Goal: Task Accomplishment & Management: Complete application form

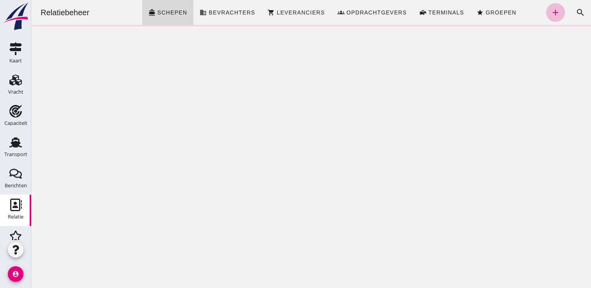
scroll to position [78, 0]
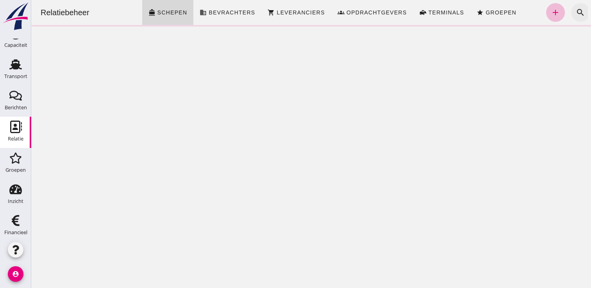
click at [576, 13] on icon "search" at bounding box center [580, 12] width 9 height 9
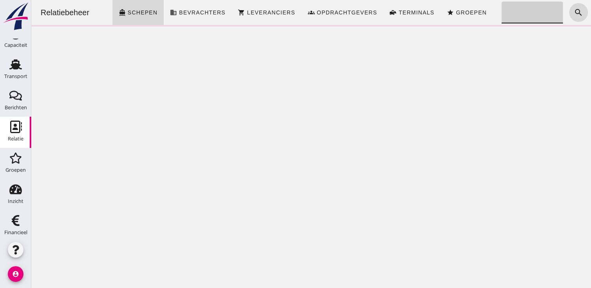
click at [505, 16] on input "Zoeken..." at bounding box center [530, 13] width 57 height 22
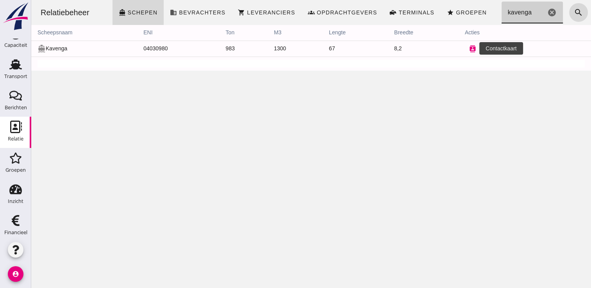
type input "kavenga"
click at [465, 46] on button "contacts" at bounding box center [473, 49] width 16 height 16
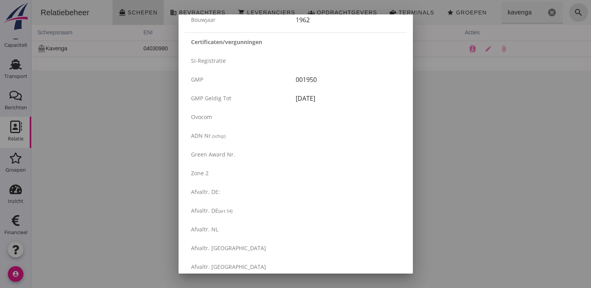
scroll to position [1327, 0]
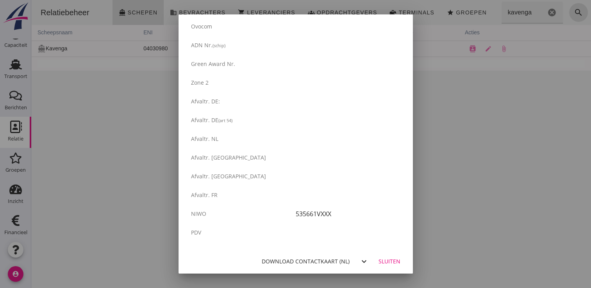
click at [321, 263] on div "Download contactkaart (nl)" at bounding box center [306, 262] width 88 height 8
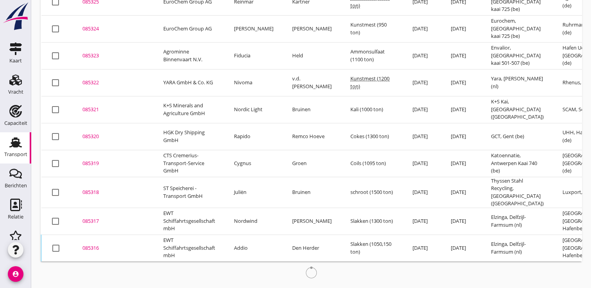
scroll to position [100, 0]
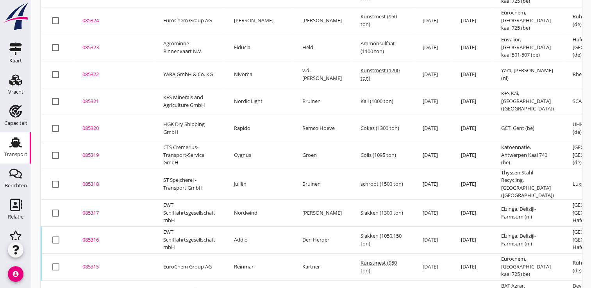
click at [81, 206] on td "085317 upload_file Drop hier uw bestand om het aan het dossier toe te voegen" at bounding box center [113, 213] width 81 height 27
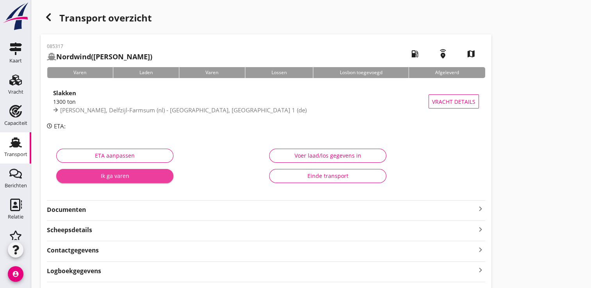
click at [129, 177] on div "Ik ga varen" at bounding box center [115, 176] width 105 height 8
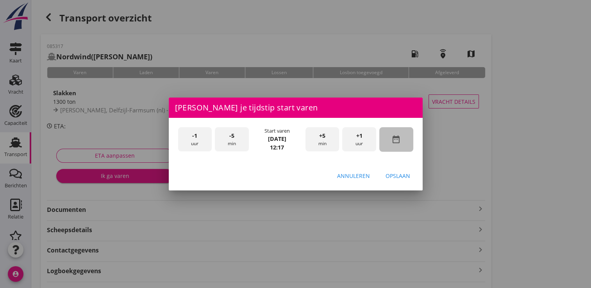
click at [395, 140] on icon "date_range" at bounding box center [396, 139] width 9 height 9
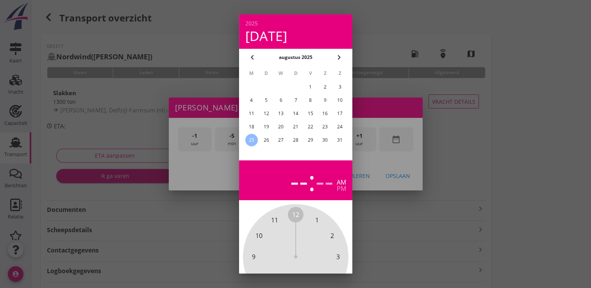
click at [311, 127] on div "22" at bounding box center [310, 127] width 13 height 13
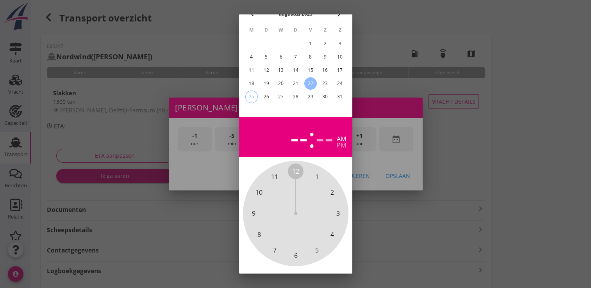
scroll to position [72, 0]
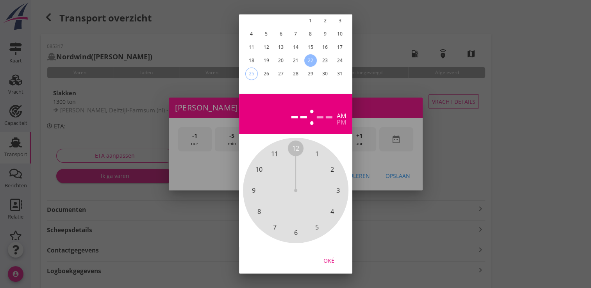
click at [327, 256] on div "Oké" at bounding box center [329, 260] width 22 height 8
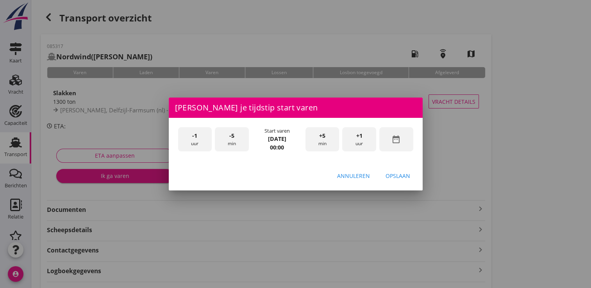
click at [363, 135] on div "+1 uur" at bounding box center [359, 139] width 34 height 25
click at [363, 136] on div "+1 uur" at bounding box center [359, 139] width 34 height 25
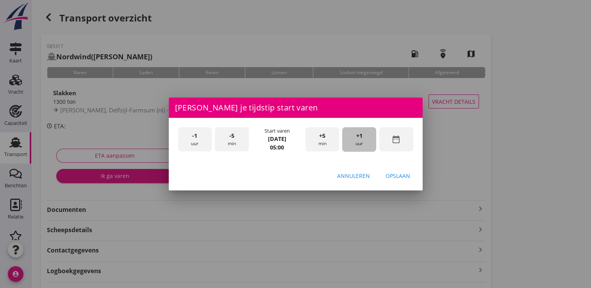
click at [363, 136] on div "+1 uur" at bounding box center [359, 139] width 34 height 25
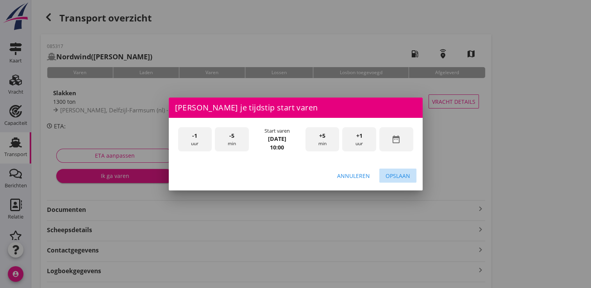
click at [394, 170] on button "Opslaan" at bounding box center [398, 176] width 37 height 14
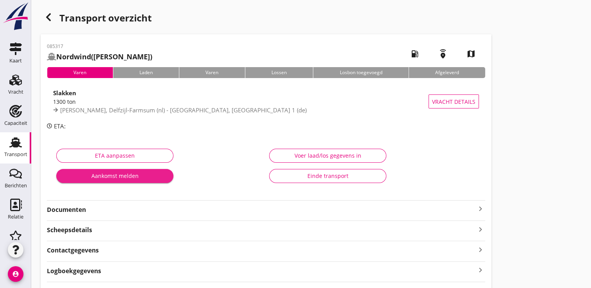
click at [165, 182] on button "Aankomst melden" at bounding box center [114, 176] width 117 height 14
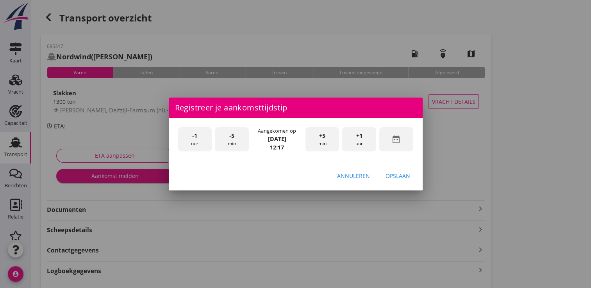
click at [398, 142] on icon "date_range" at bounding box center [396, 139] width 9 height 9
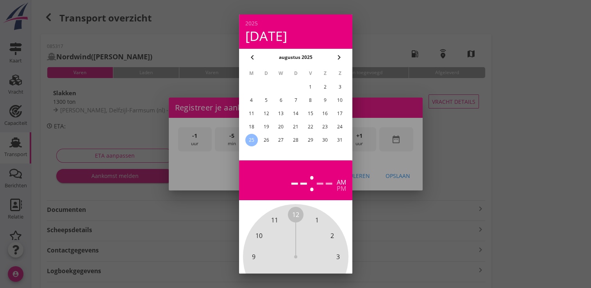
click at [314, 125] on div "22" at bounding box center [310, 127] width 13 height 13
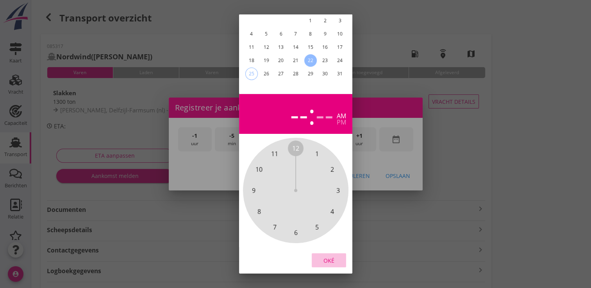
click at [331, 256] on div "Oké" at bounding box center [329, 260] width 22 height 8
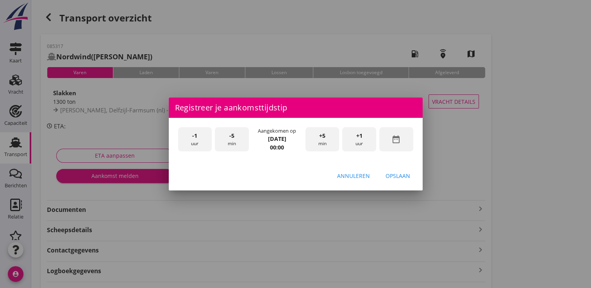
click at [362, 138] on span "+1" at bounding box center [359, 136] width 6 height 9
click at [362, 139] on span "+1" at bounding box center [359, 136] width 6 height 9
click at [361, 140] on span "+1" at bounding box center [359, 136] width 6 height 9
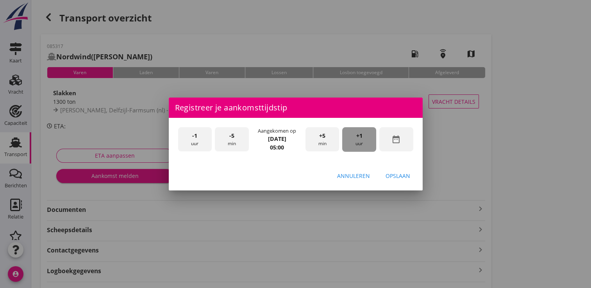
click at [361, 140] on span "+1" at bounding box center [359, 136] width 6 height 9
click at [360, 140] on div "+1 uur" at bounding box center [359, 139] width 34 height 25
click at [359, 140] on div "+1 uur" at bounding box center [359, 139] width 34 height 25
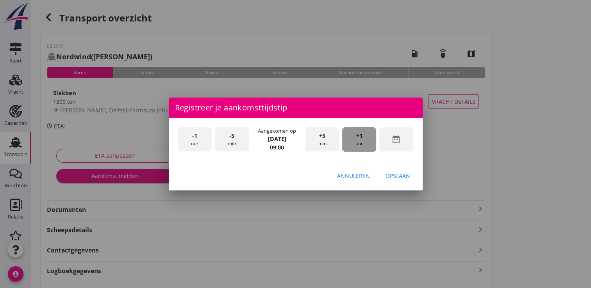
click at [359, 140] on div "+1 uur" at bounding box center [359, 139] width 34 height 25
click at [399, 176] on div "Opslaan" at bounding box center [398, 176] width 25 height 8
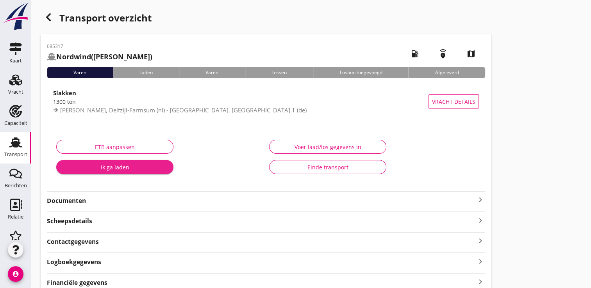
click at [117, 169] on div "Ik ga laden" at bounding box center [115, 167] width 105 height 8
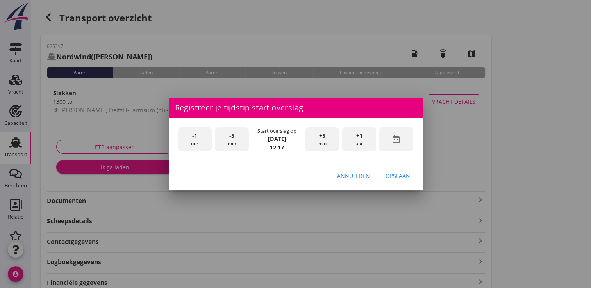
click at [394, 138] on icon "date_range" at bounding box center [396, 139] width 9 height 9
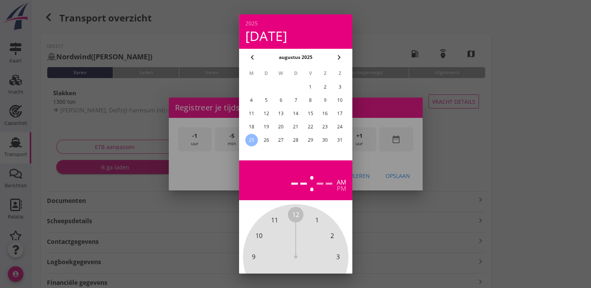
click at [323, 127] on div "23" at bounding box center [325, 127] width 13 height 13
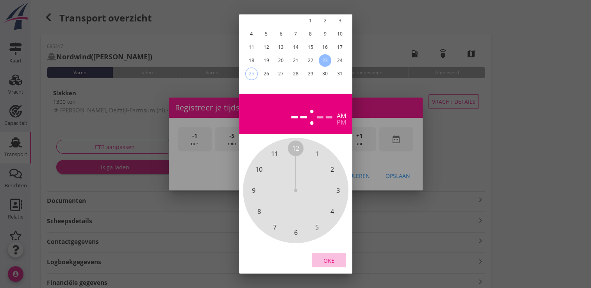
click at [328, 257] on div "Oké" at bounding box center [329, 260] width 22 height 8
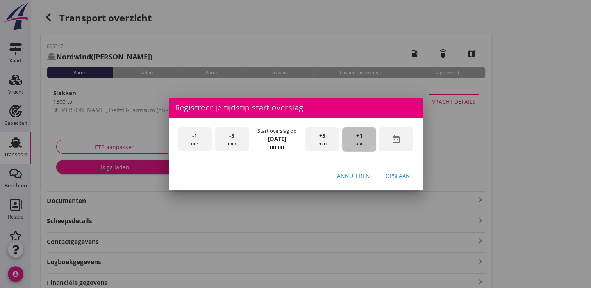
click at [360, 145] on div "+1 uur" at bounding box center [359, 139] width 34 height 25
click at [360, 144] on div "+1 uur" at bounding box center [359, 139] width 34 height 25
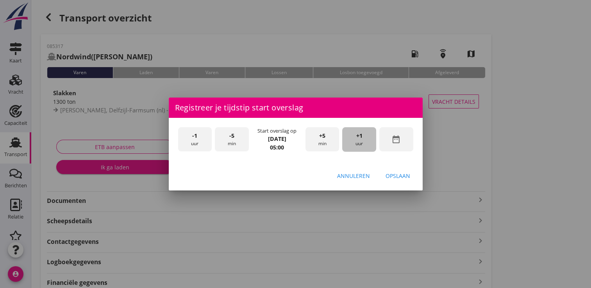
click at [360, 144] on div "+1 uur" at bounding box center [359, 139] width 34 height 25
click at [399, 177] on div "Opslaan" at bounding box center [398, 176] width 25 height 8
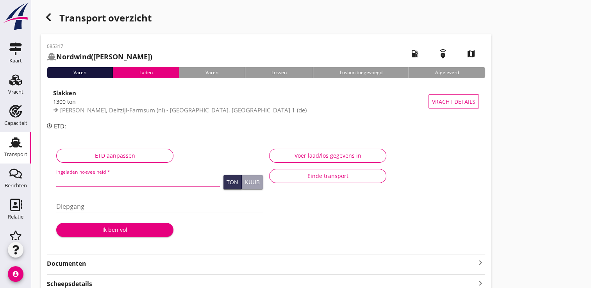
click at [110, 179] on input "Ingeladen hoeveelheid *" at bounding box center [138, 180] width 164 height 13
type input "1300"
type input "1300.000"
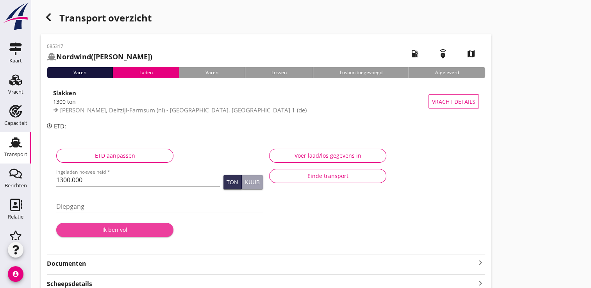
click at [141, 235] on button "Ik ben vol" at bounding box center [114, 230] width 117 height 14
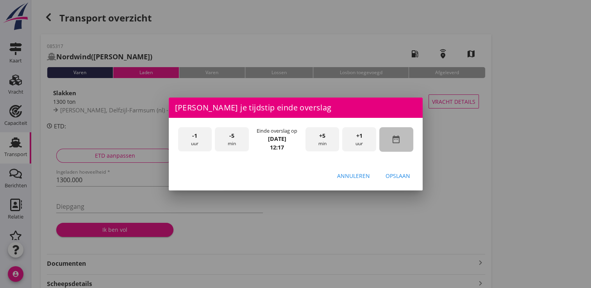
click at [392, 138] on icon "date_range" at bounding box center [396, 139] width 9 height 9
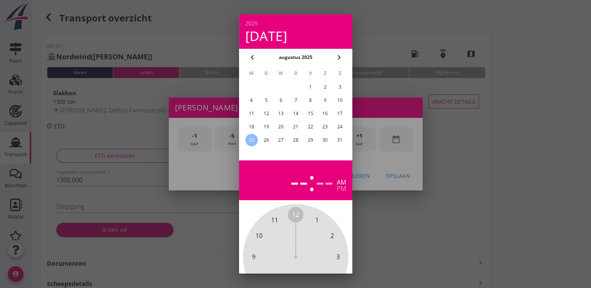
click at [327, 124] on div "23" at bounding box center [325, 127] width 13 height 13
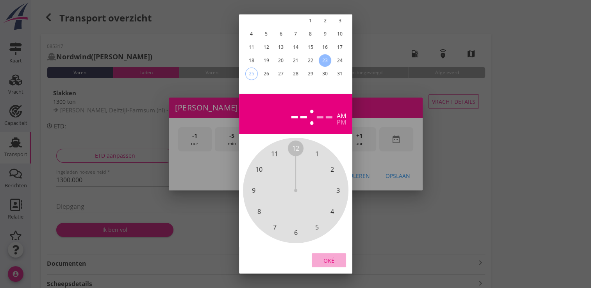
drag, startPoint x: 332, startPoint y: 259, endPoint x: 337, endPoint y: 180, distance: 78.7
click at [331, 256] on div "Oké" at bounding box center [329, 260] width 22 height 8
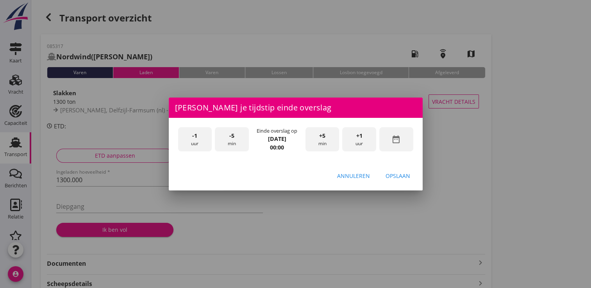
click at [358, 140] on div "+1 uur" at bounding box center [359, 139] width 34 height 25
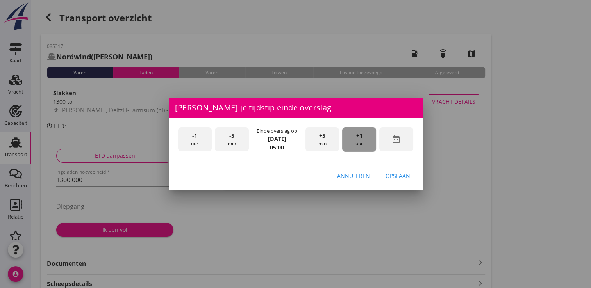
click at [358, 140] on div "+1 uur" at bounding box center [359, 139] width 34 height 25
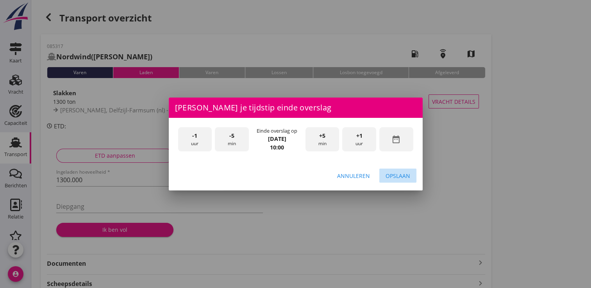
click at [397, 173] on div "Opslaan" at bounding box center [398, 176] width 25 height 8
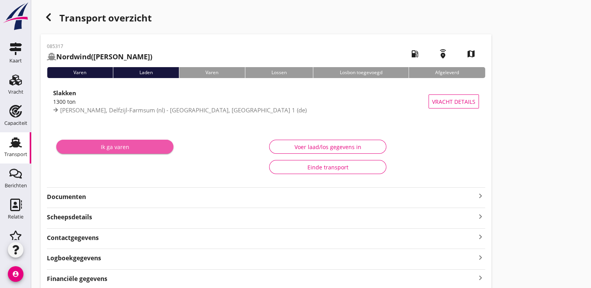
click at [153, 151] on button "Ik ga varen" at bounding box center [114, 147] width 117 height 14
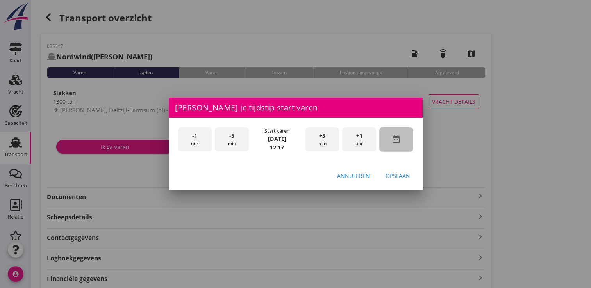
drag, startPoint x: 402, startPoint y: 140, endPoint x: 394, endPoint y: 130, distance: 12.8
click at [400, 138] on div "date_range" at bounding box center [397, 139] width 34 height 25
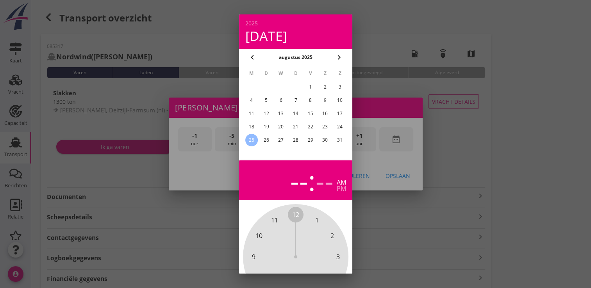
click at [325, 128] on div "23" at bounding box center [325, 127] width 13 height 13
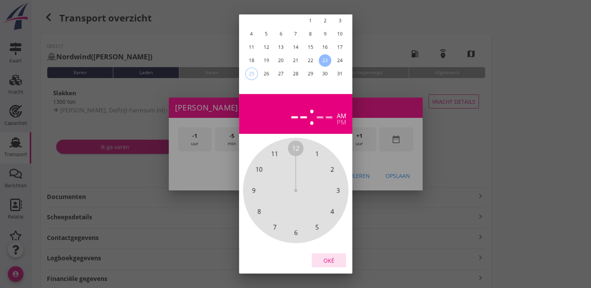
drag, startPoint x: 330, startPoint y: 256, endPoint x: 340, endPoint y: 184, distance: 72.4
click at [328, 256] on div "Oké" at bounding box center [329, 260] width 22 height 8
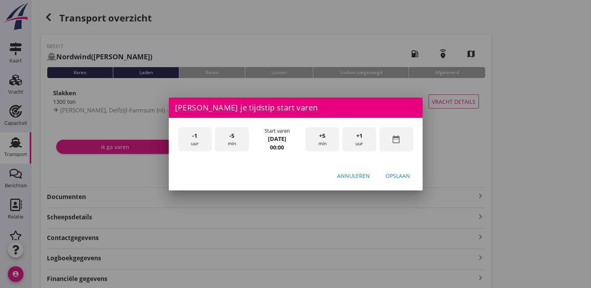
click at [360, 138] on span "+1" at bounding box center [359, 136] width 6 height 9
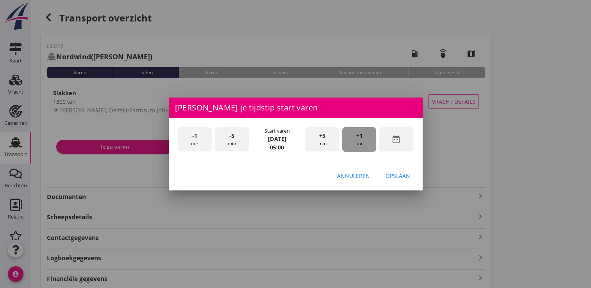
click at [360, 138] on span "+1" at bounding box center [359, 136] width 6 height 9
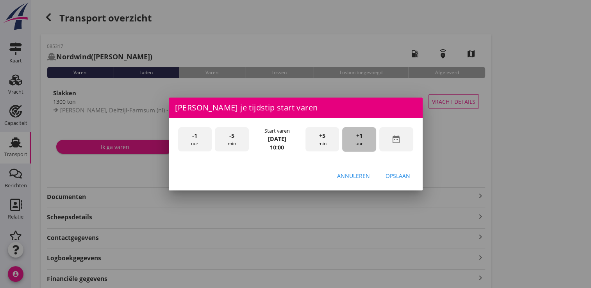
click at [360, 138] on span "+1" at bounding box center [359, 136] width 6 height 9
click at [404, 177] on div "Opslaan" at bounding box center [398, 176] width 25 height 8
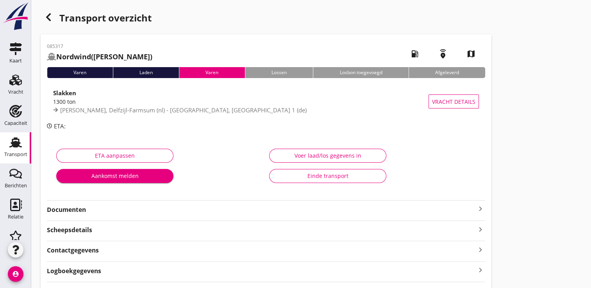
click at [69, 210] on strong "Documenten" at bounding box center [261, 210] width 429 height 9
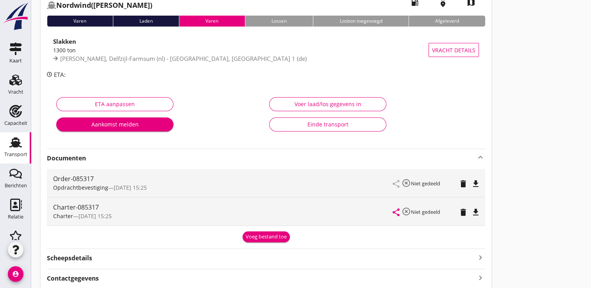
scroll to position [0, 0]
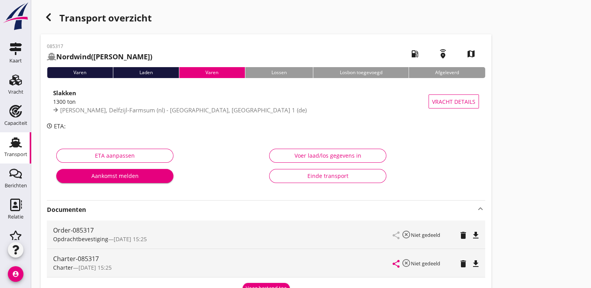
click at [50, 17] on icon "button" at bounding box center [48, 17] width 9 height 9
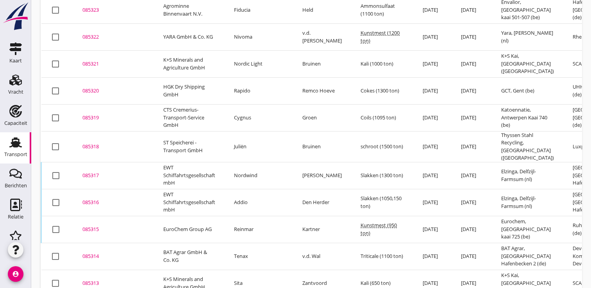
scroll to position [154, 0]
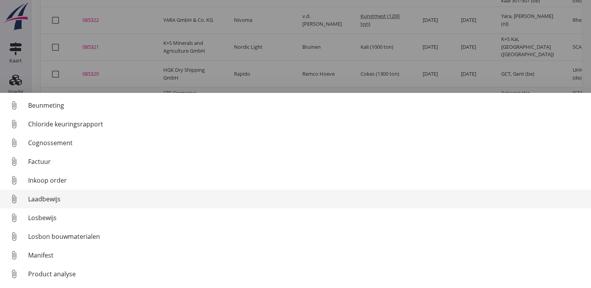
click at [39, 198] on div "Laadbewijs" at bounding box center [306, 199] width 557 height 9
